Goal: Task Accomplishment & Management: Manage account settings

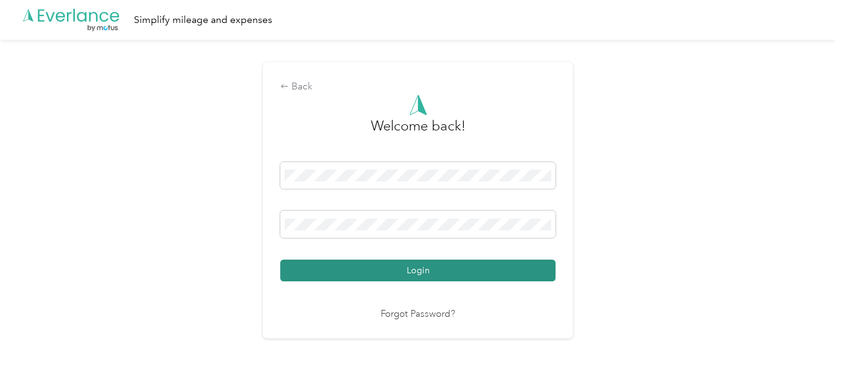
click at [412, 276] on button "Login" at bounding box center [417, 270] width 275 height 22
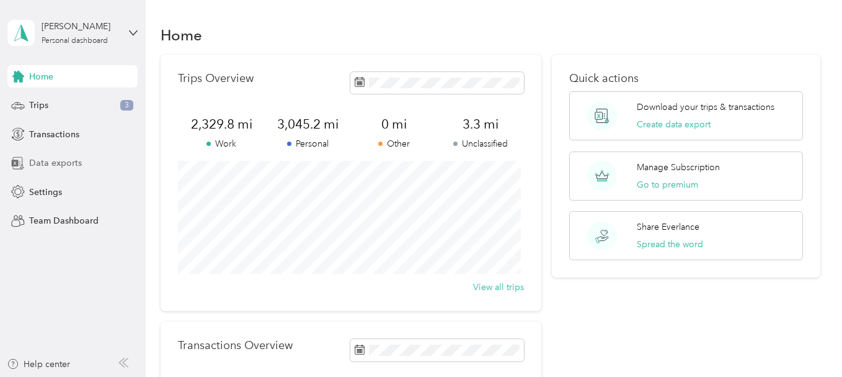
click at [81, 159] on div "Data exports" at bounding box center [72, 163] width 130 height 22
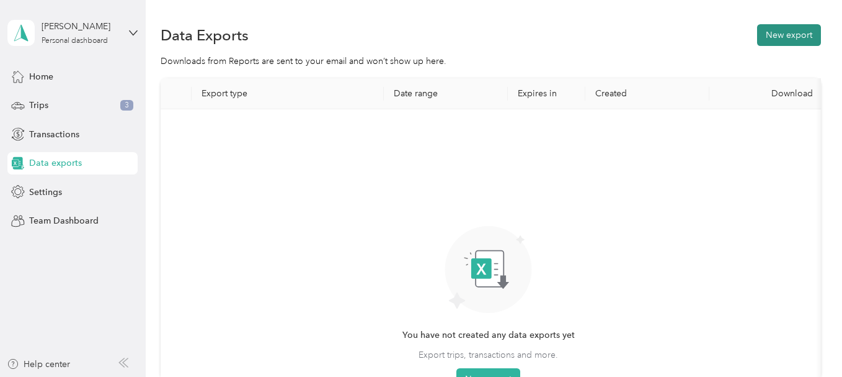
click at [768, 34] on button "New export" at bounding box center [789, 35] width 64 height 22
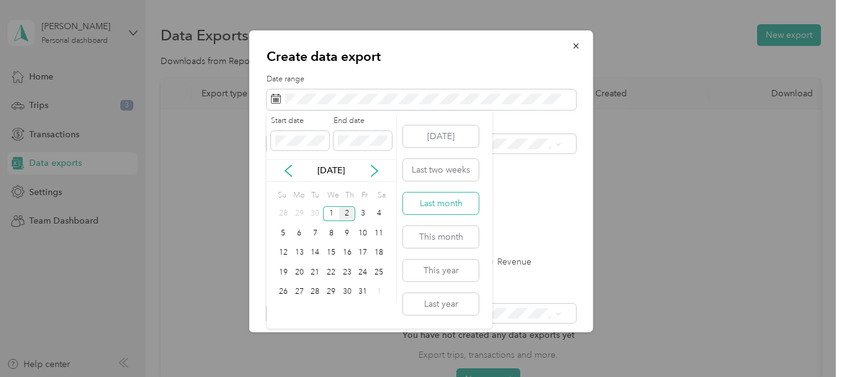
click at [418, 201] on button "Last month" at bounding box center [441, 203] width 76 height 22
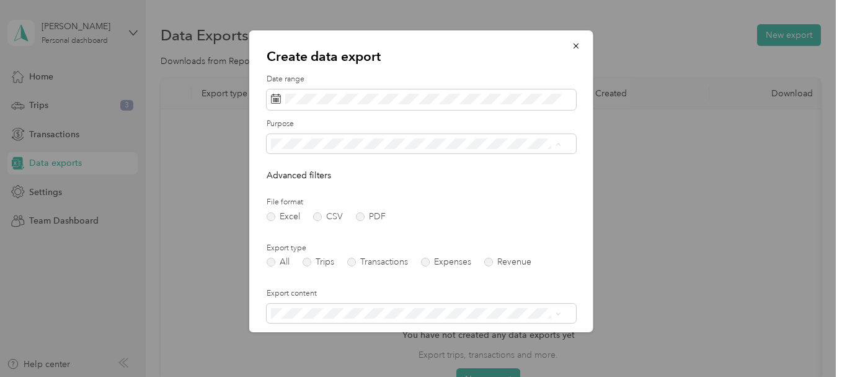
click at [321, 182] on div "Work" at bounding box center [416, 187] width 282 height 13
click at [321, 220] on label "CSV" at bounding box center [328, 216] width 30 height 9
click at [277, 217] on label "Excel" at bounding box center [283, 216] width 33 height 9
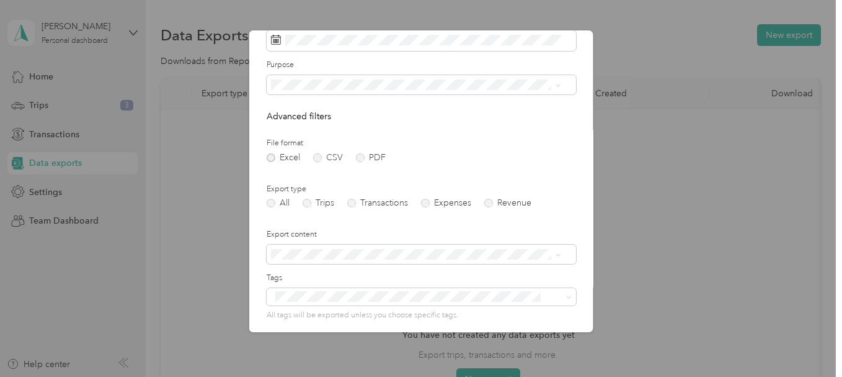
scroll to position [61, 0]
click at [310, 203] on label "Trips" at bounding box center [319, 201] width 32 height 9
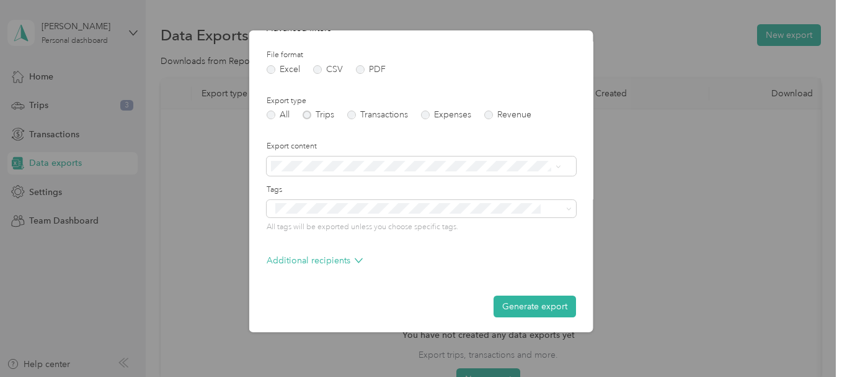
scroll to position [150, 0]
click at [503, 309] on button "Generate export" at bounding box center [535, 304] width 83 height 22
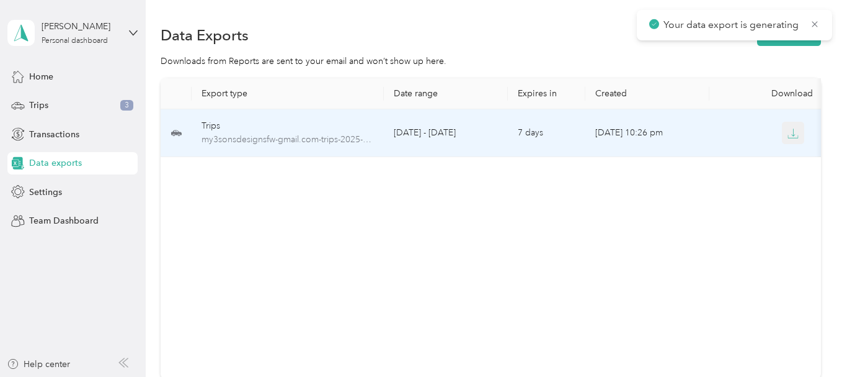
click at [793, 132] on icon "button" at bounding box center [793, 133] width 11 height 11
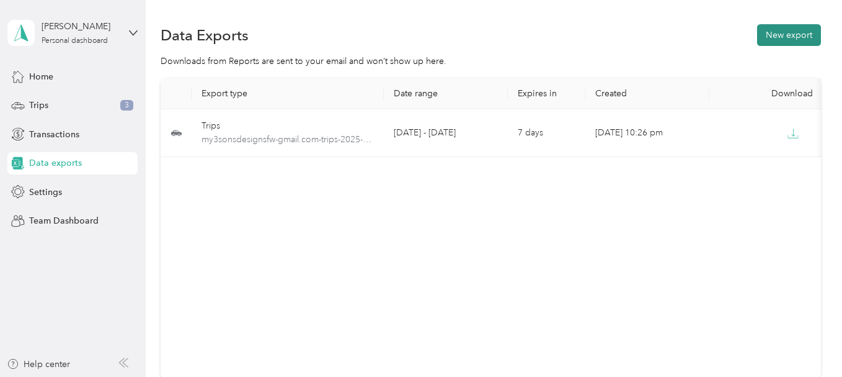
click at [788, 38] on button "New export" at bounding box center [789, 35] width 64 height 22
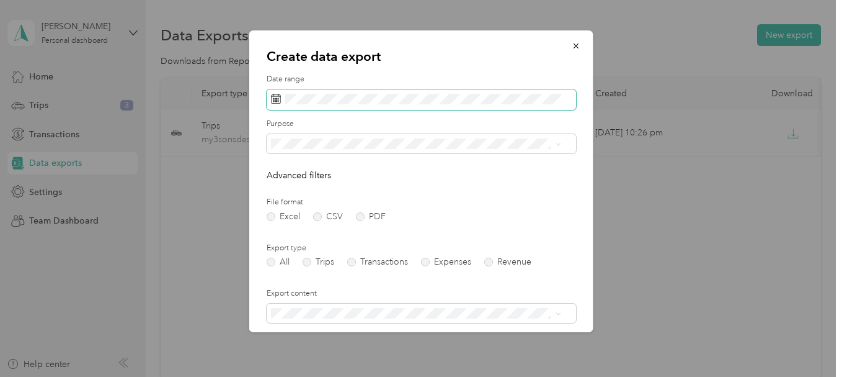
click at [548, 91] on span at bounding box center [422, 99] width 310 height 21
click at [543, 92] on span at bounding box center [422, 99] width 310 height 21
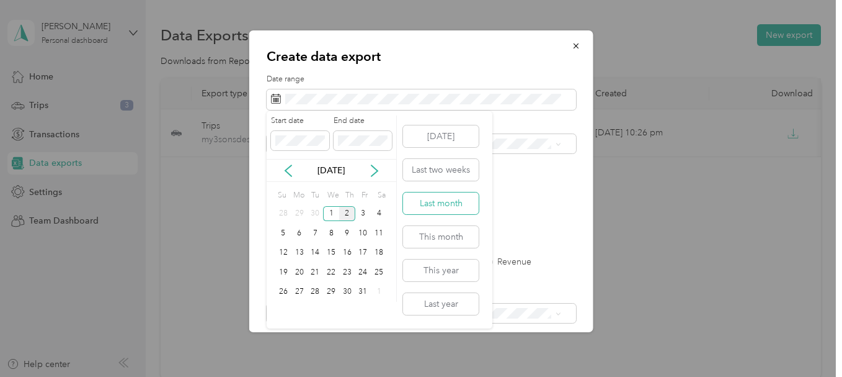
click at [462, 202] on button "Last month" at bounding box center [441, 203] width 76 height 22
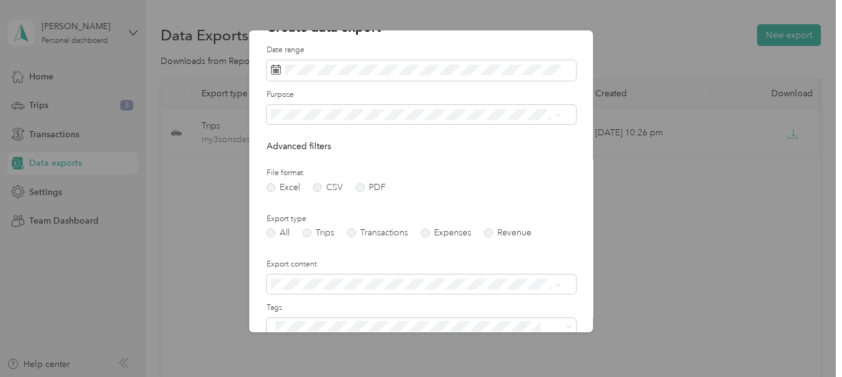
scroll to position [31, 0]
click at [509, 151] on div "Work" at bounding box center [416, 155] width 282 height 13
click at [328, 184] on label "CSV" at bounding box center [328, 185] width 30 height 9
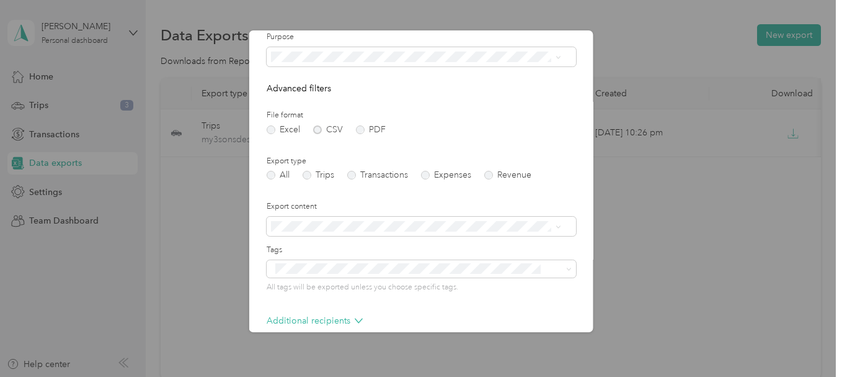
scroll to position [87, 0]
drag, startPoint x: 319, startPoint y: 174, endPoint x: 342, endPoint y: 175, distance: 23.0
click at [321, 174] on label "Trips" at bounding box center [319, 174] width 32 height 9
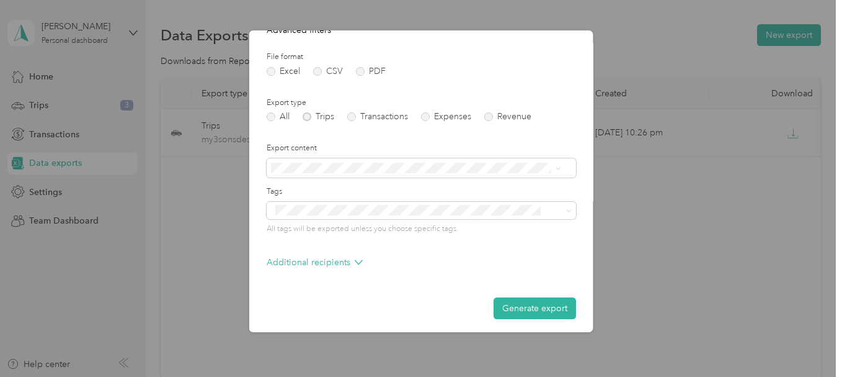
scroll to position [150, 0]
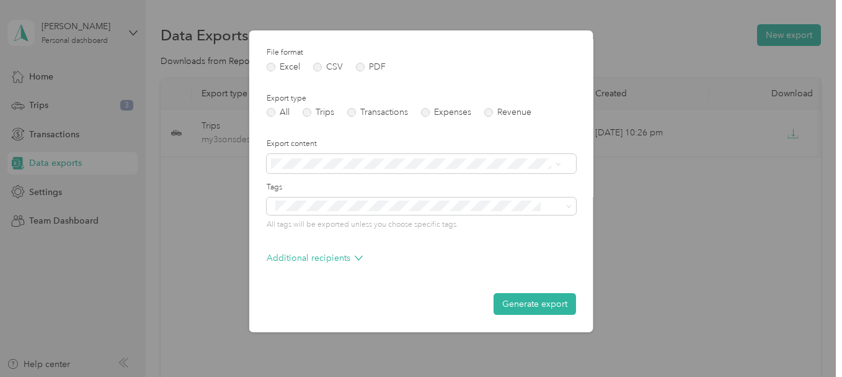
click at [472, 145] on label "Export content" at bounding box center [422, 143] width 310 height 11
click at [529, 304] on button "Generate export" at bounding box center [535, 304] width 83 height 22
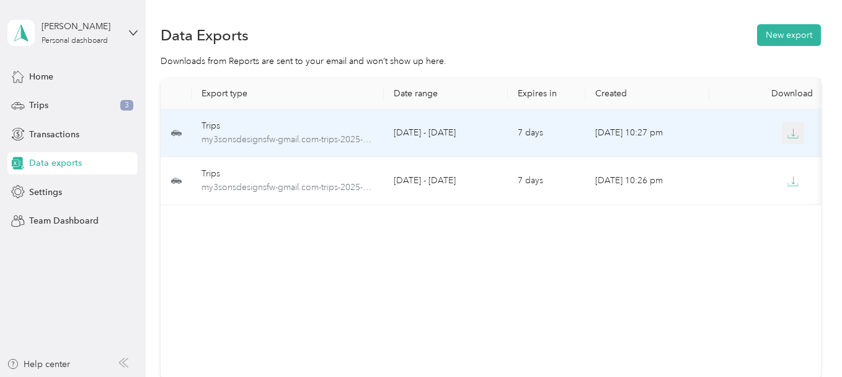
click at [794, 136] on icon "button" at bounding box center [794, 131] width 4 height 7
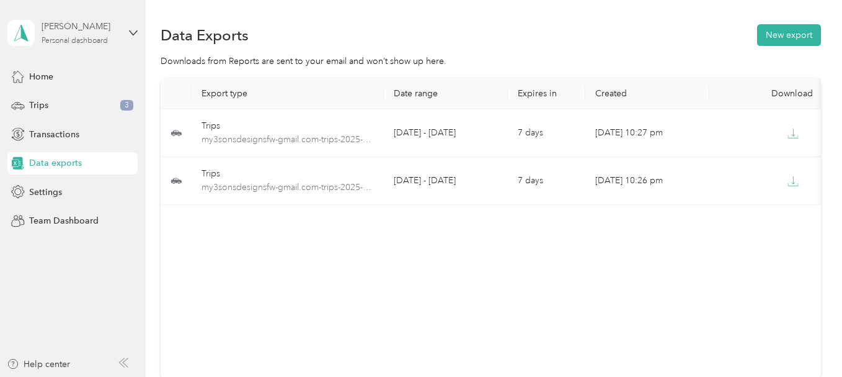
click at [92, 32] on div "[PERSON_NAME]" at bounding box center [81, 26] width 78 height 13
click at [46, 104] on div "Log out" at bounding box center [43, 102] width 48 height 13
